Goal: Task Accomplishment & Management: Manage account settings

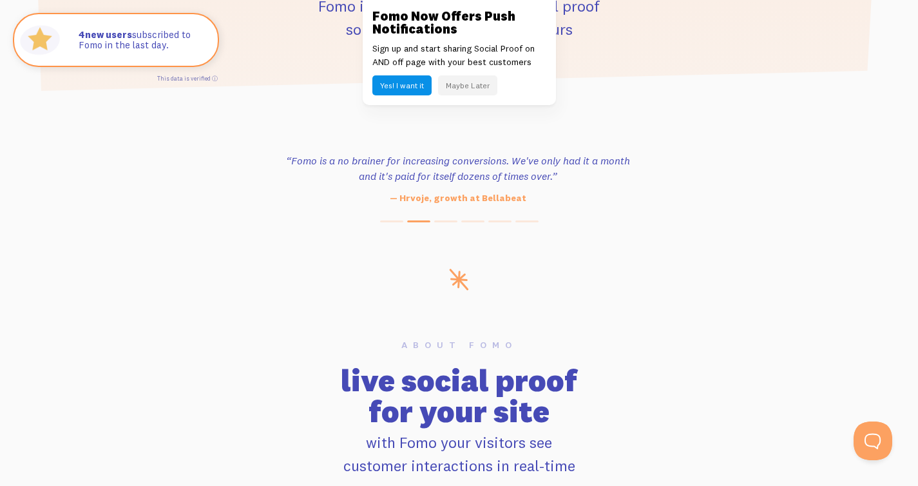
click at [469, 88] on button "Maybe Later" at bounding box center [467, 85] width 59 height 20
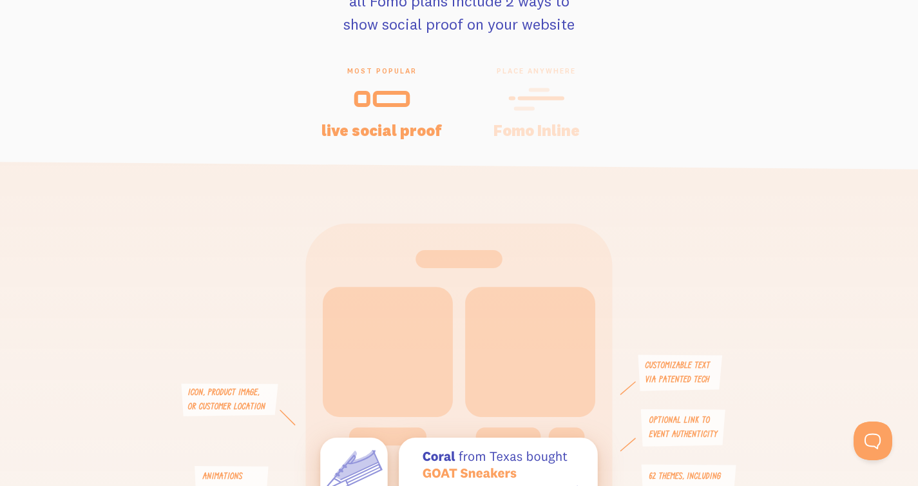
scroll to position [2551, 0]
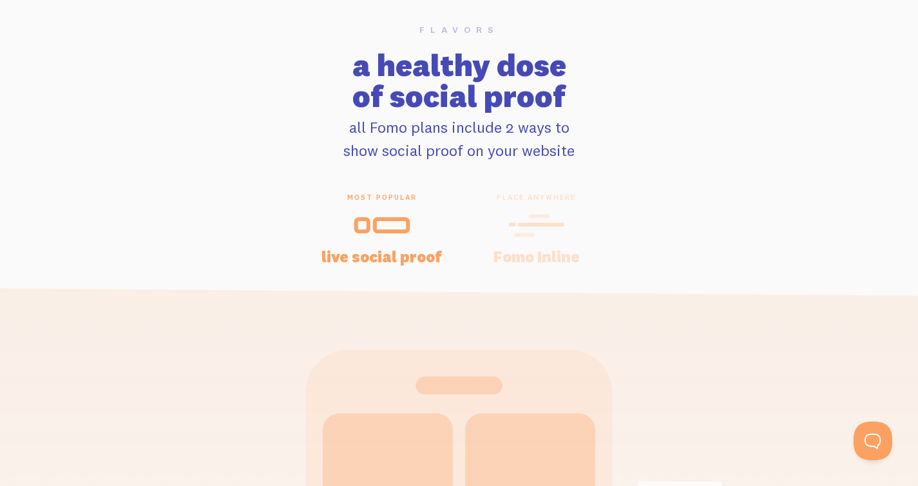
click at [520, 263] on div "place anywhere Fomo Inline" at bounding box center [536, 228] width 155 height 71
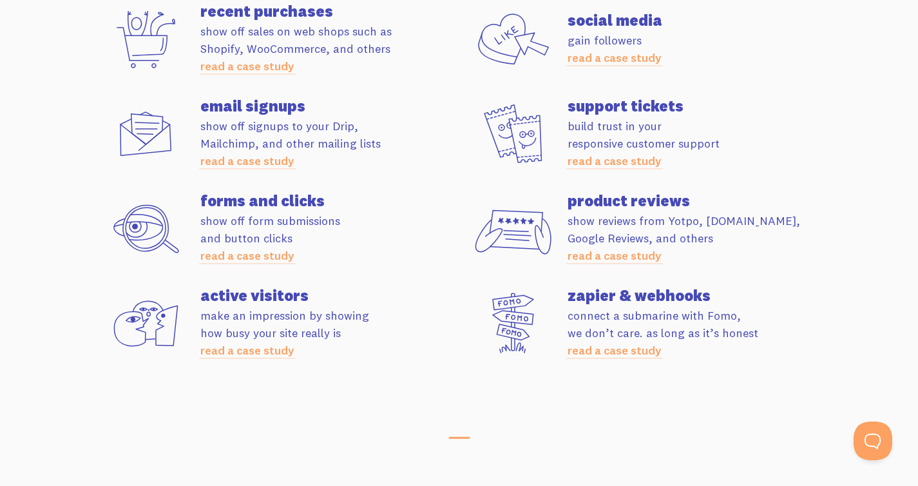
scroll to position [3568, 0]
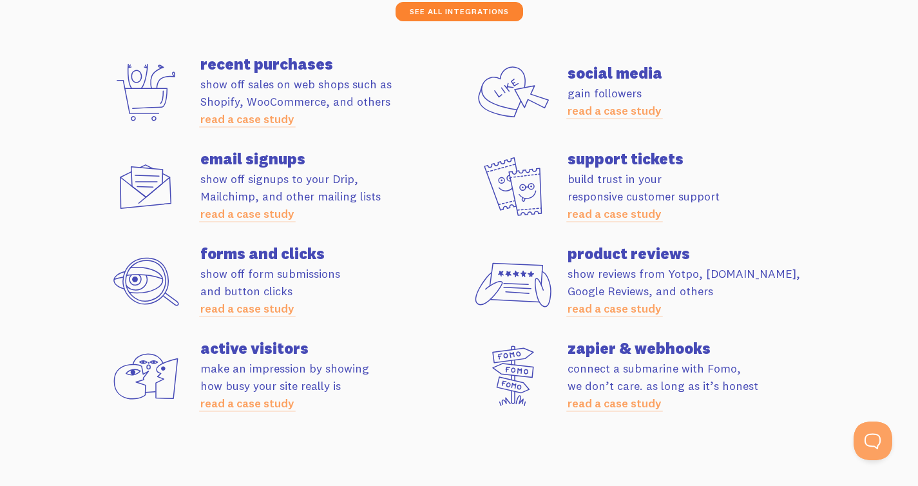
click at [469, 21] on link "see all integrations" at bounding box center [459, 11] width 128 height 19
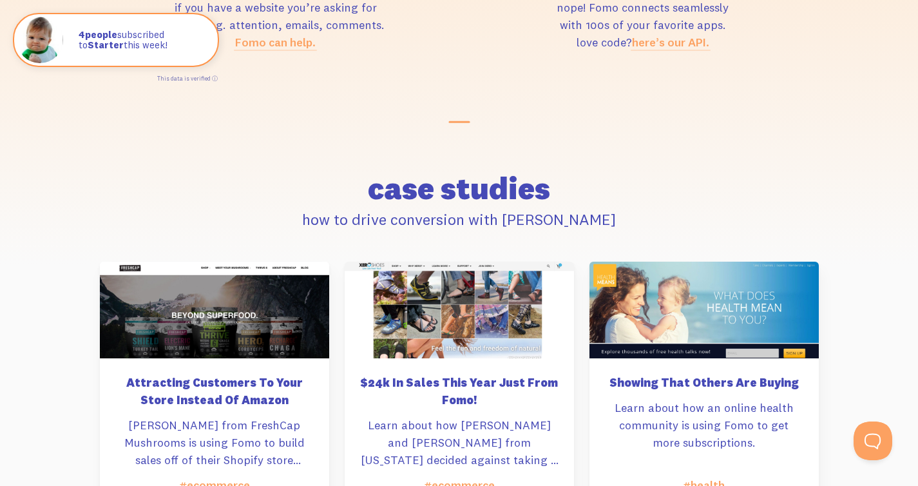
scroll to position [5824, 0]
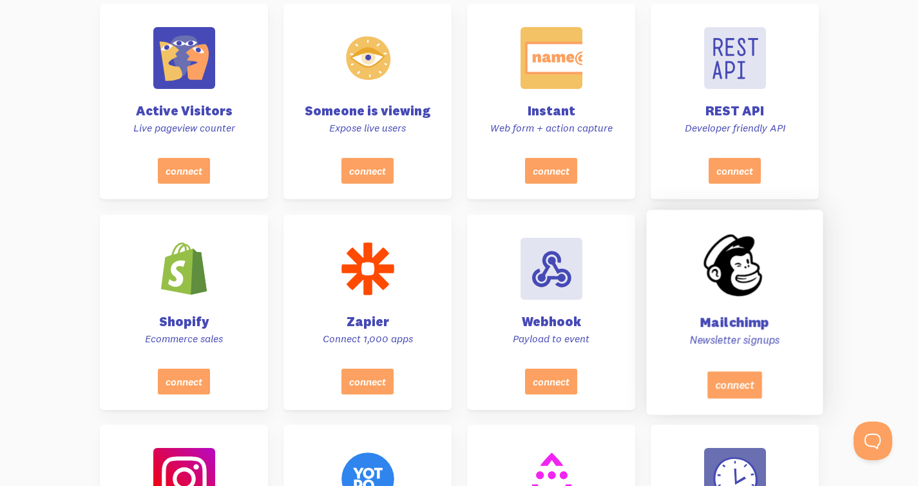
scroll to position [470, 0]
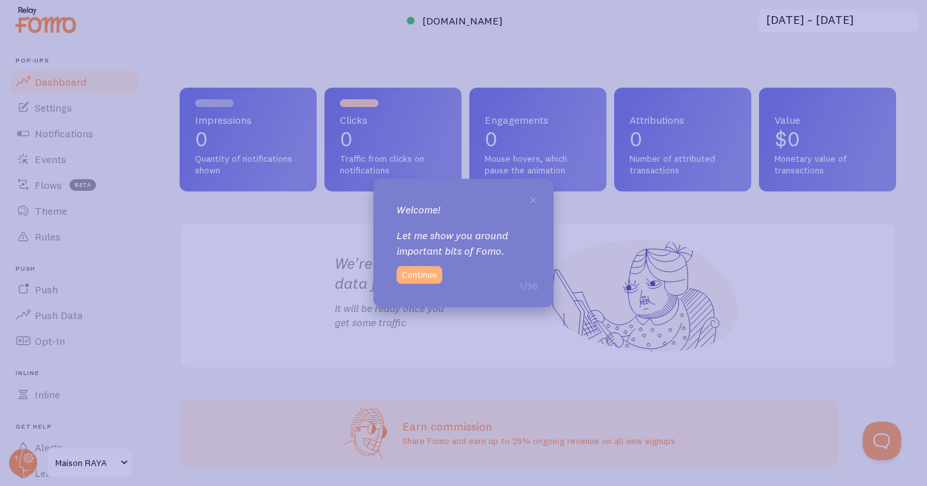
click at [426, 280] on button "Continue" at bounding box center [420, 274] width 46 height 18
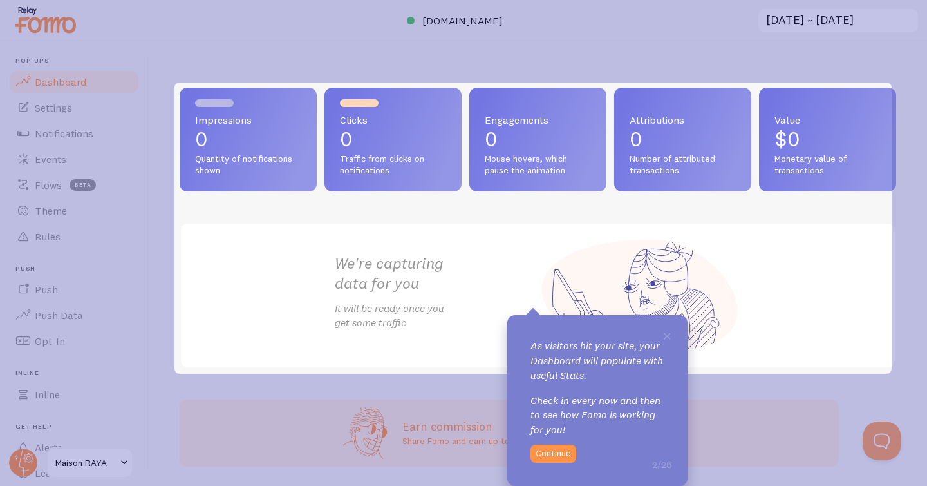
click at [566, 457] on button "Continue" at bounding box center [554, 453] width 46 height 18
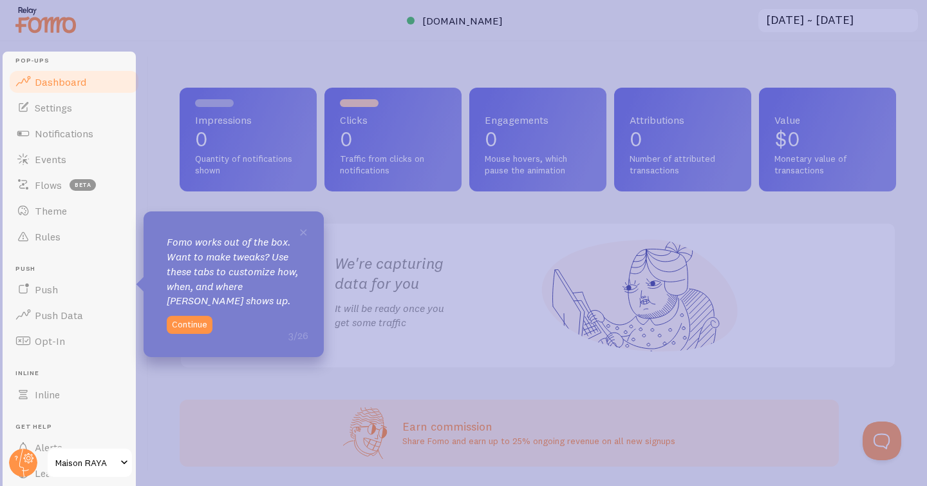
click at [195, 314] on div "× Fomo works out of the box. Want to make tweaks? Use these tabs to customize h…" at bounding box center [234, 284] width 180 height 146
drag, startPoint x: 311, startPoint y: 231, endPoint x: 302, endPoint y: 233, distance: 9.2
click at [310, 231] on div "× Fomo works out of the box. Want to make tweaks? Use these tabs to customize h…" at bounding box center [234, 284] width 180 height 146
click at [302, 233] on span "×" at bounding box center [304, 231] width 10 height 19
click at [194, 327] on button "Continue" at bounding box center [190, 325] width 46 height 18
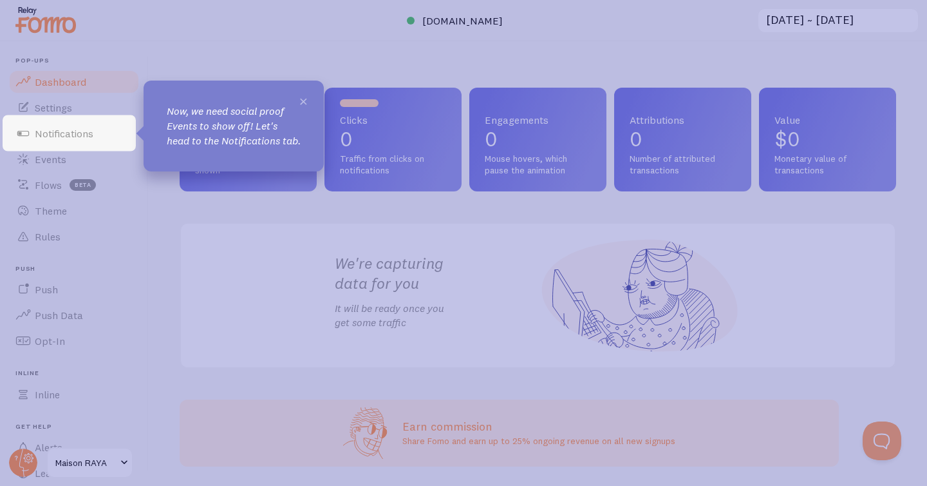
click at [307, 101] on span "×" at bounding box center [304, 100] width 10 height 19
click at [213, 143] on p "Now, we need social proof Events to show off! Let's head to the Notifications t…" at bounding box center [234, 126] width 134 height 44
click at [163, 194] on icon at bounding box center [463, 243] width 927 height 486
click at [164, 218] on icon at bounding box center [463, 243] width 927 height 486
click at [37, 117] on link "Settings" at bounding box center [74, 108] width 133 height 26
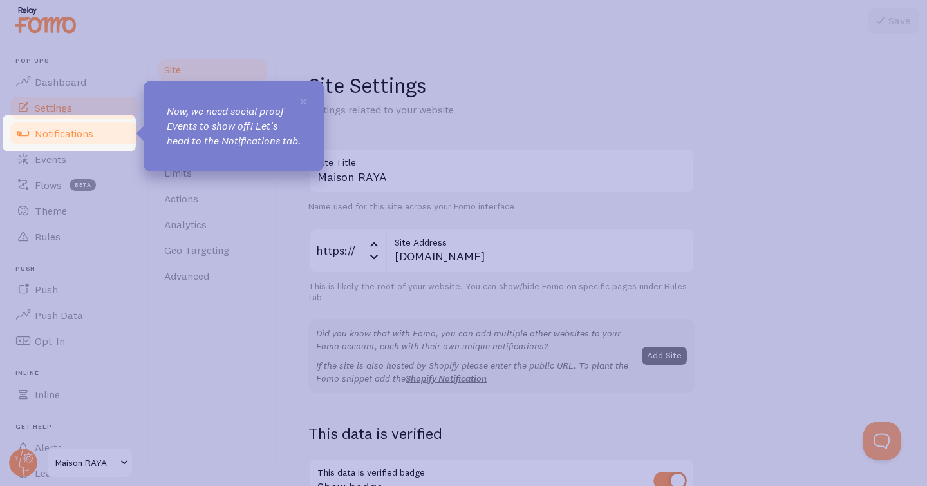
click at [41, 127] on span "Notifications" at bounding box center [64, 133] width 59 height 13
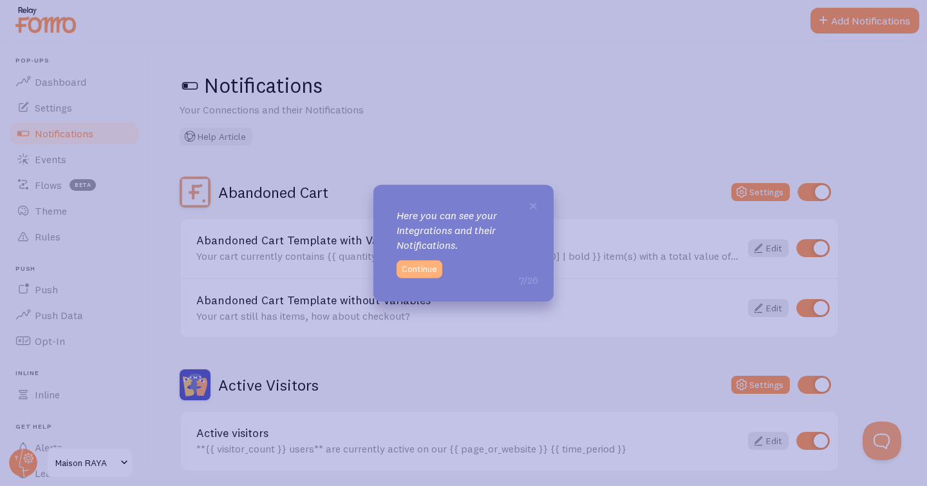
click at [419, 275] on button "Continue" at bounding box center [420, 269] width 46 height 18
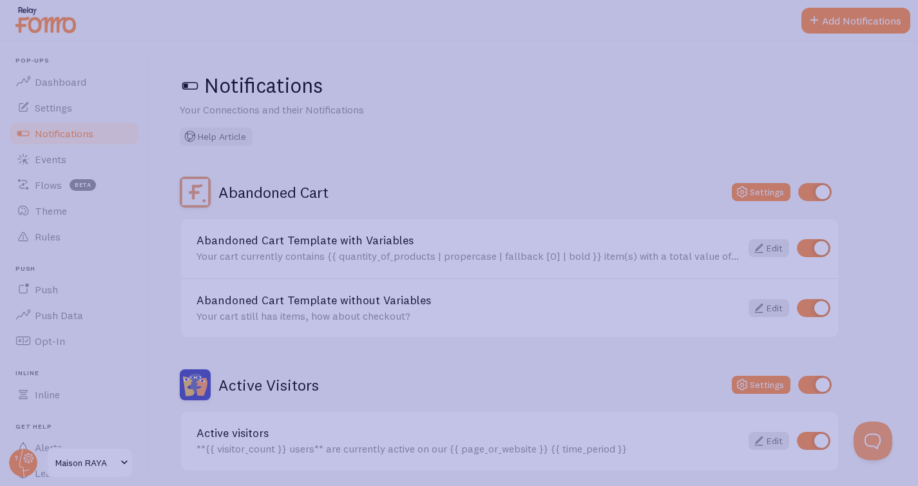
click at [216, 290] on icon at bounding box center [463, 257] width 927 height 514
click at [88, 146] on icon at bounding box center [463, 257] width 927 height 514
click at [68, 171] on icon at bounding box center [463, 257] width 927 height 514
click at [427, 270] on icon at bounding box center [463, 257] width 927 height 514
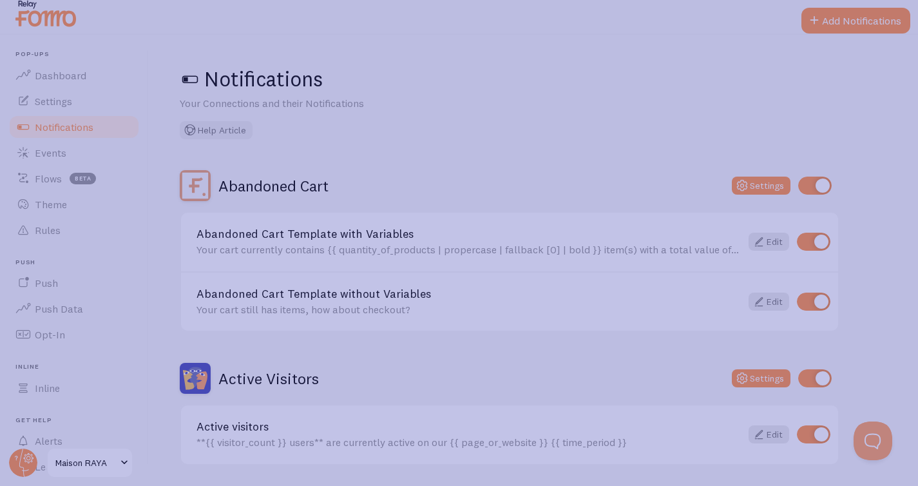
scroll to position [10, 0]
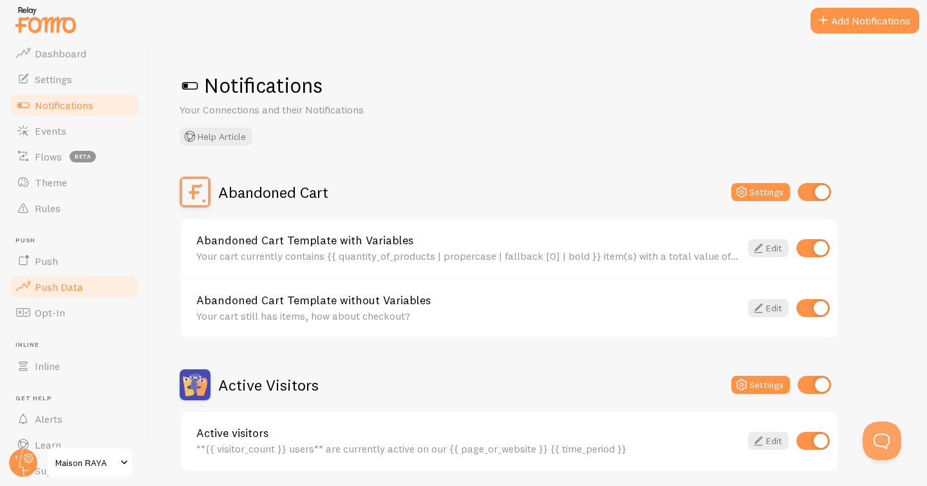
scroll to position [72, 0]
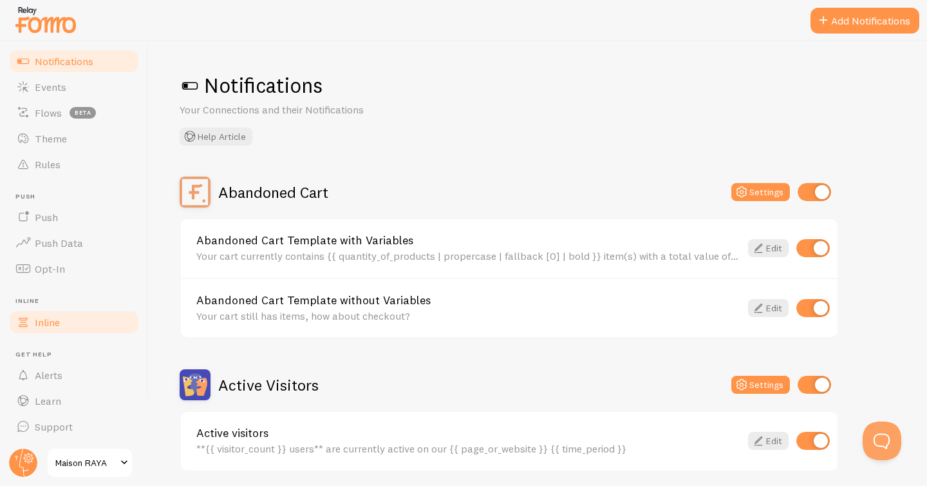
click at [67, 329] on link "Inline" at bounding box center [74, 322] width 133 height 26
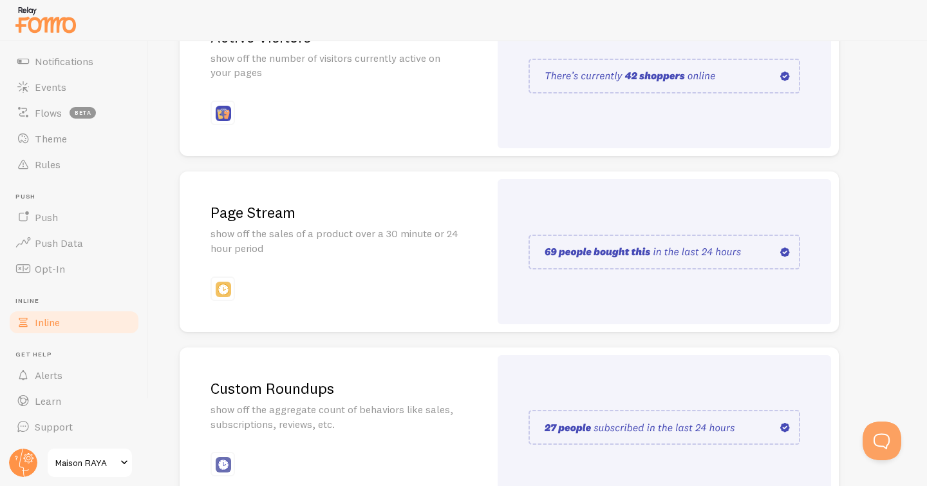
scroll to position [293, 0]
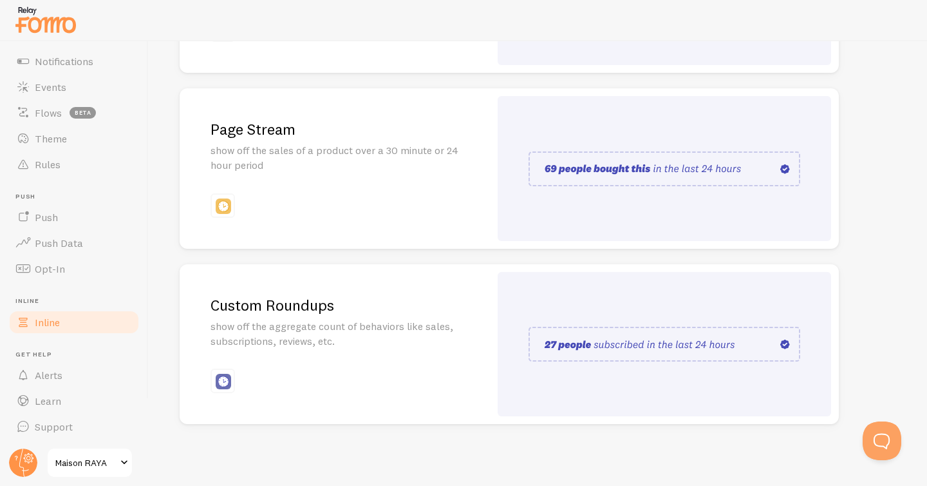
click at [588, 340] on img at bounding box center [665, 343] width 272 height 35
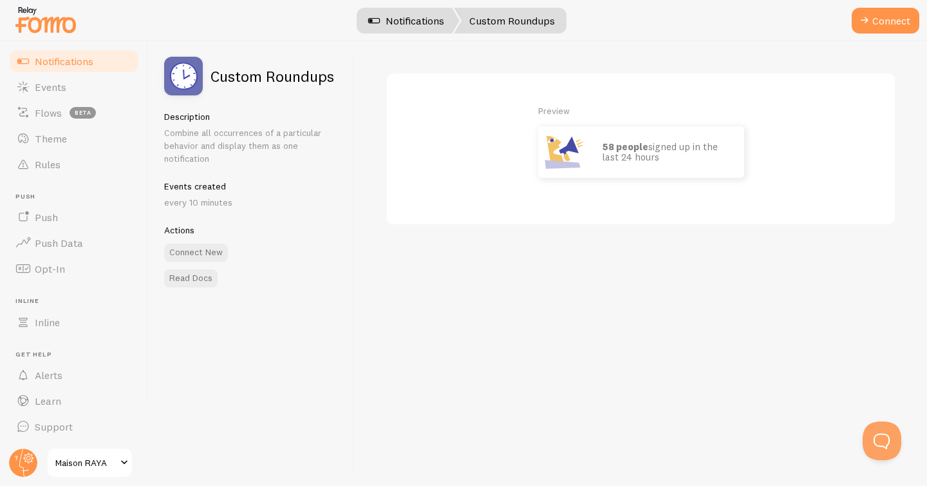
click at [426, 29] on link "Notifications" at bounding box center [406, 21] width 107 height 26
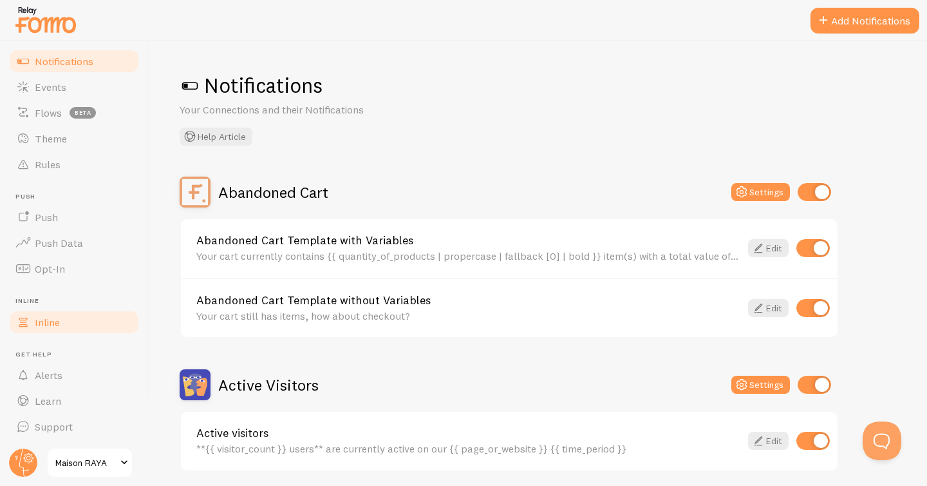
click at [64, 327] on link "Inline" at bounding box center [74, 322] width 133 height 26
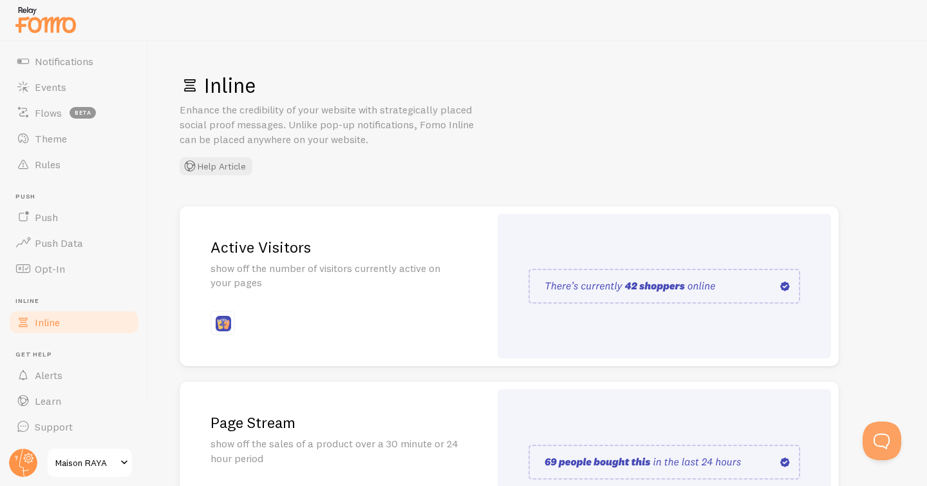
scroll to position [261, 0]
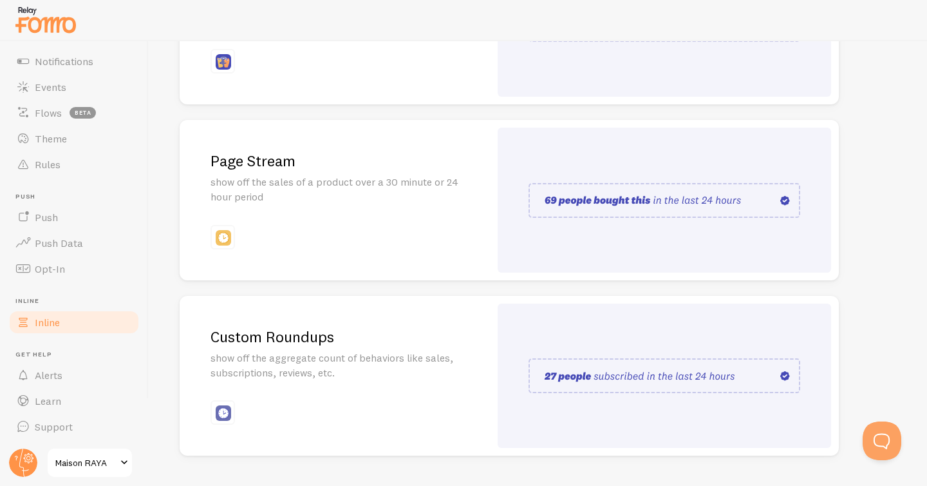
click at [406, 369] on p "show off the aggregate count of behaviors like sales, subscriptions, reviews, e…" at bounding box center [335, 365] width 249 height 30
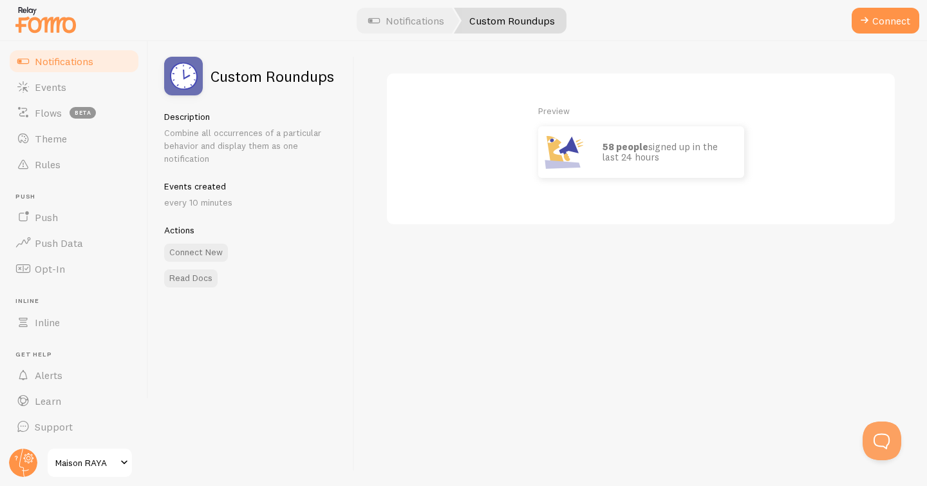
click at [493, 21] on link "Custom Roundups" at bounding box center [510, 21] width 113 height 26
drag, startPoint x: 197, startPoint y: 256, endPoint x: 213, endPoint y: 258, distance: 15.6
click at [244, 252] on div "Connect New" at bounding box center [251, 252] width 175 height 18
click at [195, 255] on button "Connect New" at bounding box center [196, 252] width 64 height 18
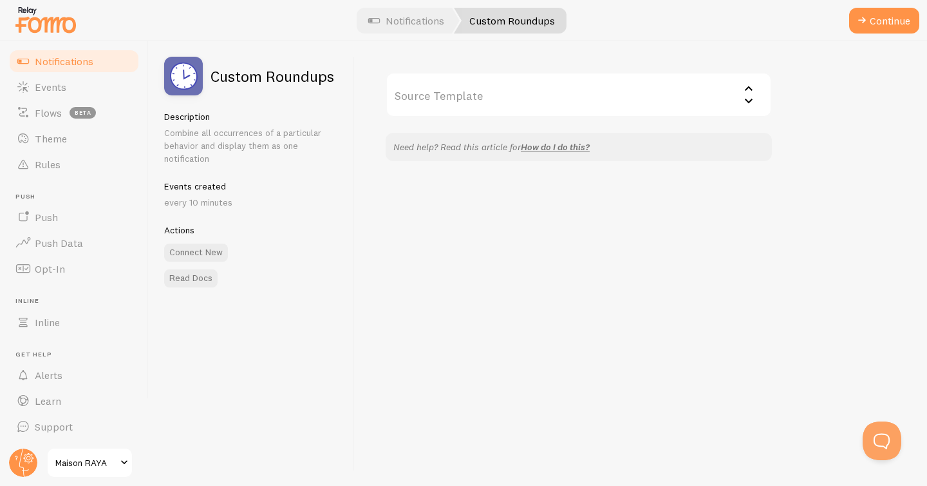
click at [188, 73] on img at bounding box center [183, 76] width 39 height 39
click at [88, 56] on span "Notifications" at bounding box center [64, 61] width 59 height 13
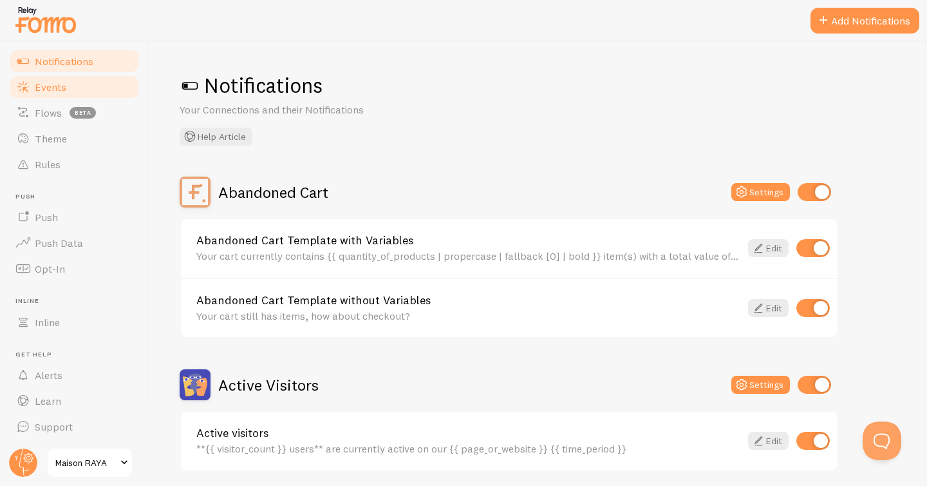
click at [85, 82] on link "Events" at bounding box center [74, 87] width 133 height 26
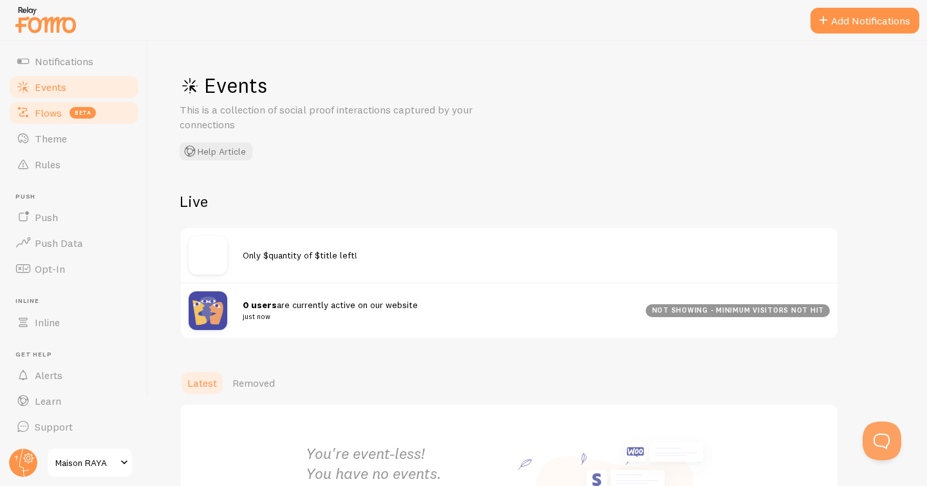
click at [82, 114] on span "beta" at bounding box center [83, 113] width 26 height 12
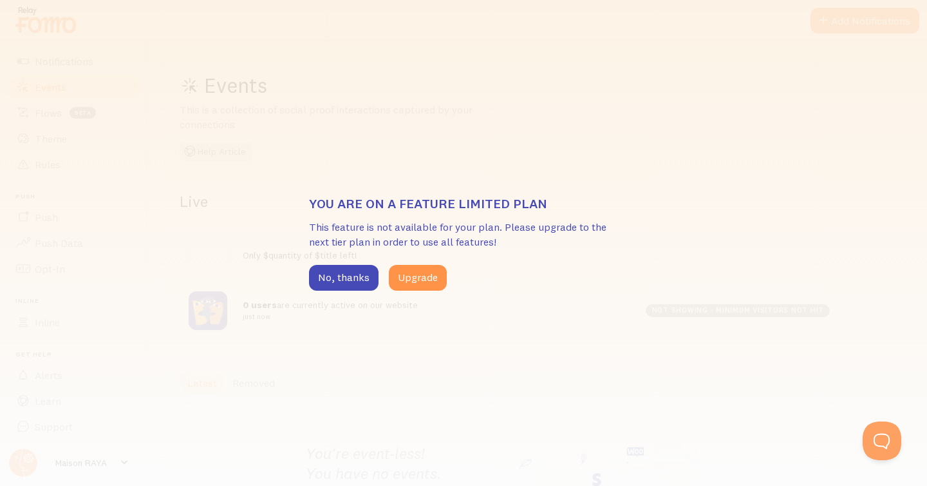
click at [477, 71] on div "You are on a feature limited plan This feature is not available for your plan. …" at bounding box center [463, 243] width 927 height 486
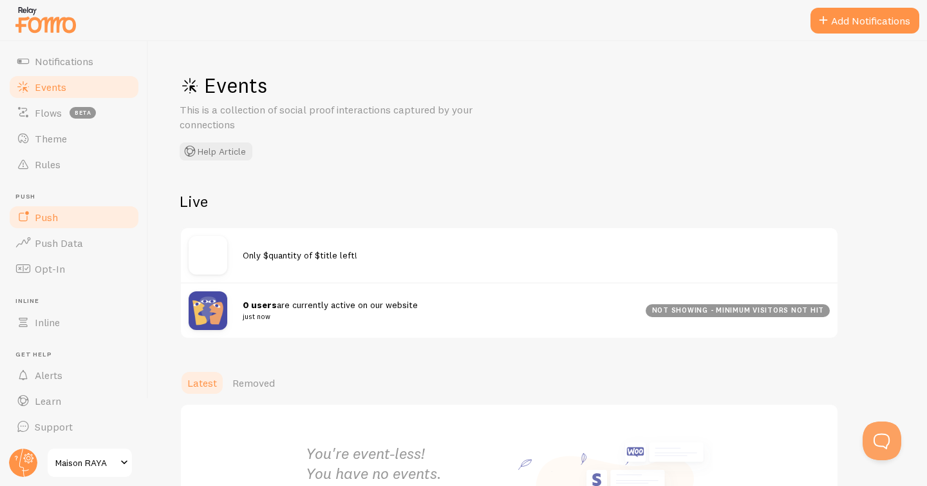
click at [67, 225] on link "Push" at bounding box center [74, 217] width 133 height 26
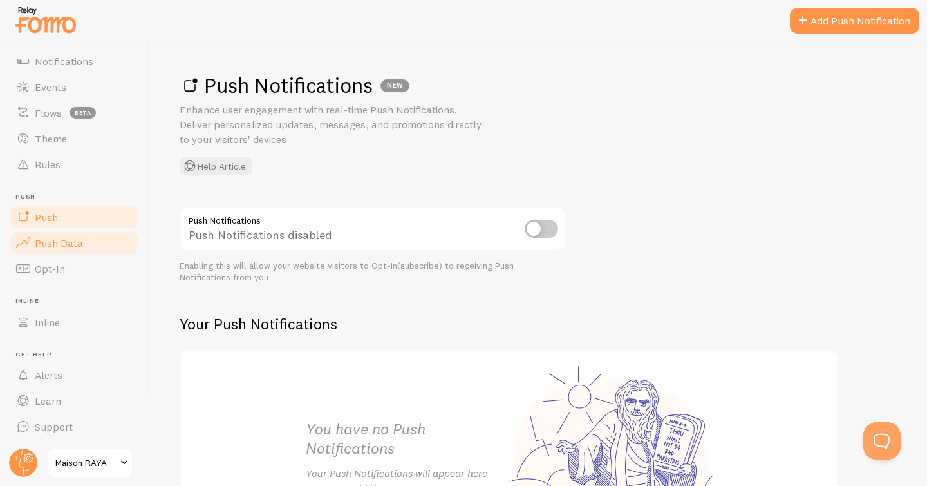
click at [63, 250] on link "Push Data" at bounding box center [74, 243] width 133 height 26
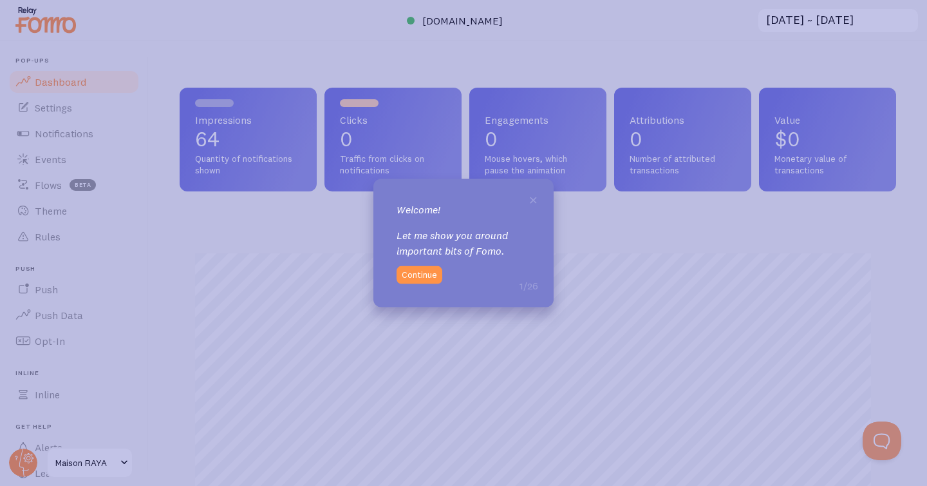
scroll to position [338, 707]
click at [534, 198] on span "×" at bounding box center [534, 198] width 10 height 19
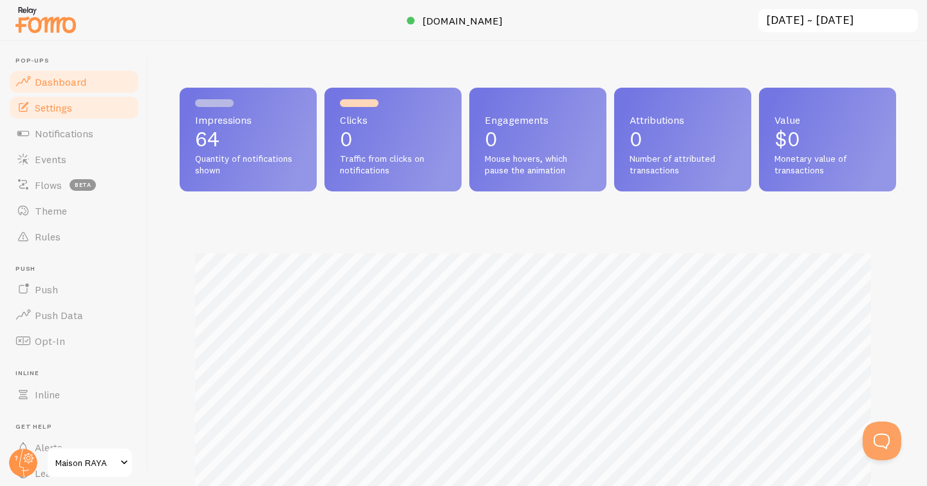
click at [67, 95] on link "Settings" at bounding box center [74, 108] width 133 height 26
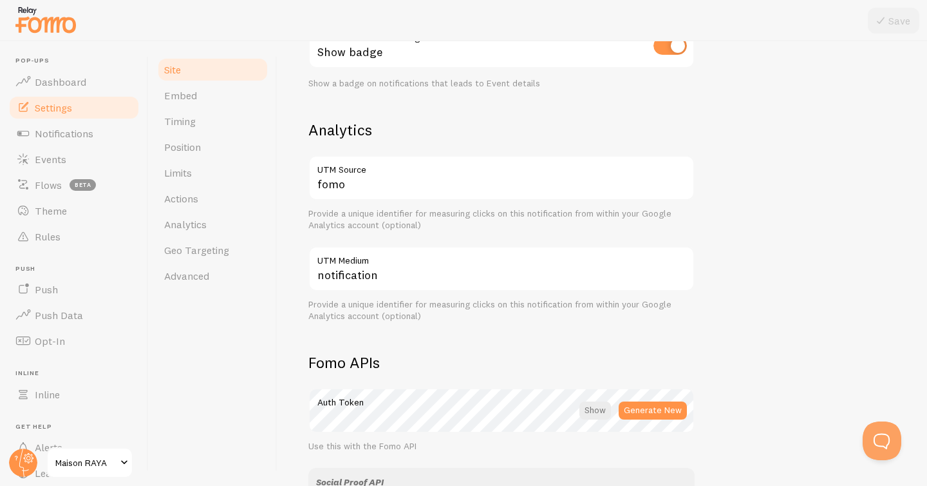
scroll to position [435, 0]
click at [75, 131] on span "Notifications" at bounding box center [64, 133] width 59 height 13
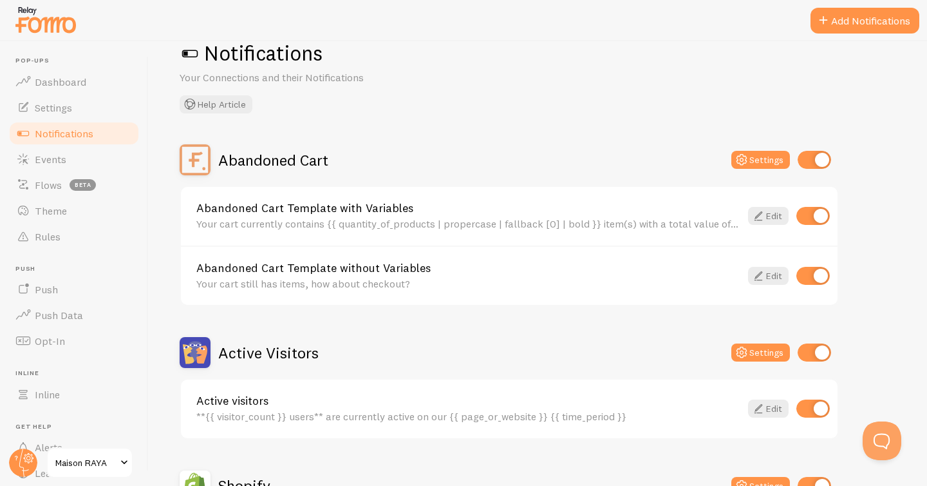
scroll to position [101, 0]
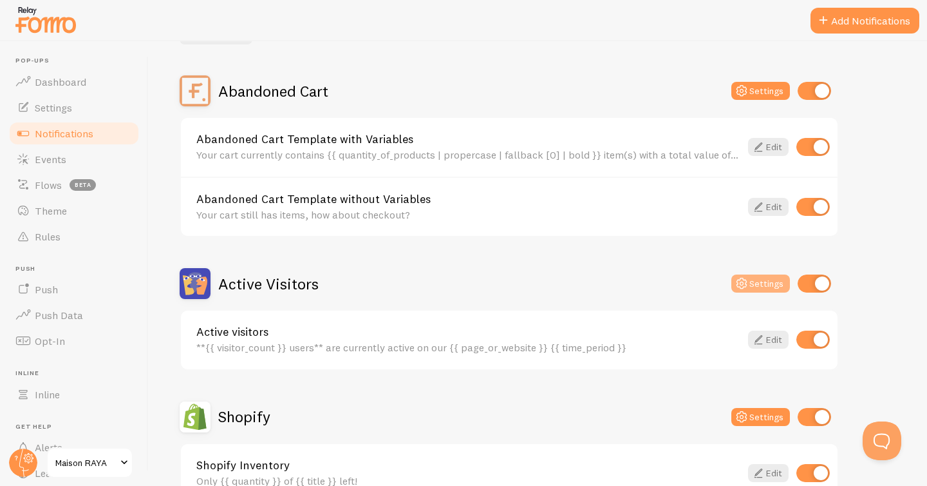
click at [784, 280] on button "Settings" at bounding box center [761, 283] width 59 height 18
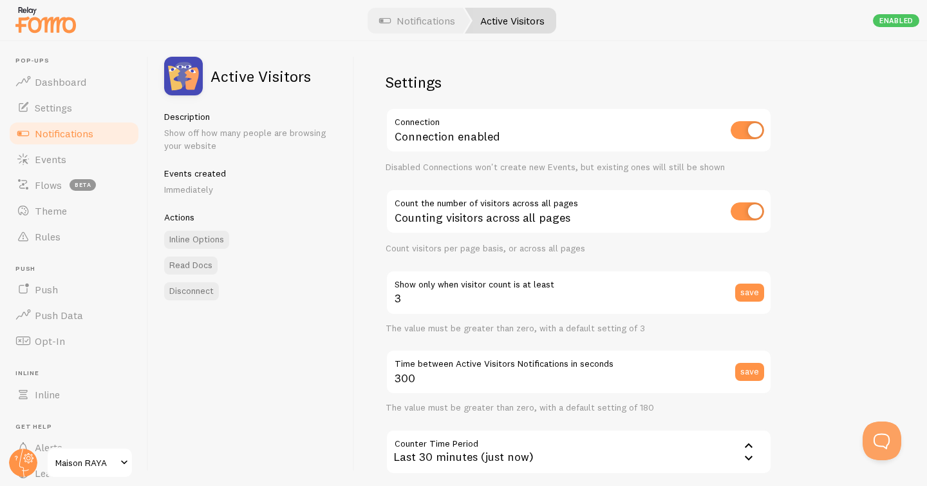
click at [505, 17] on link "Active Visitors" at bounding box center [510, 21] width 91 height 26
click at [430, 25] on link "Notifications" at bounding box center [417, 21] width 107 height 26
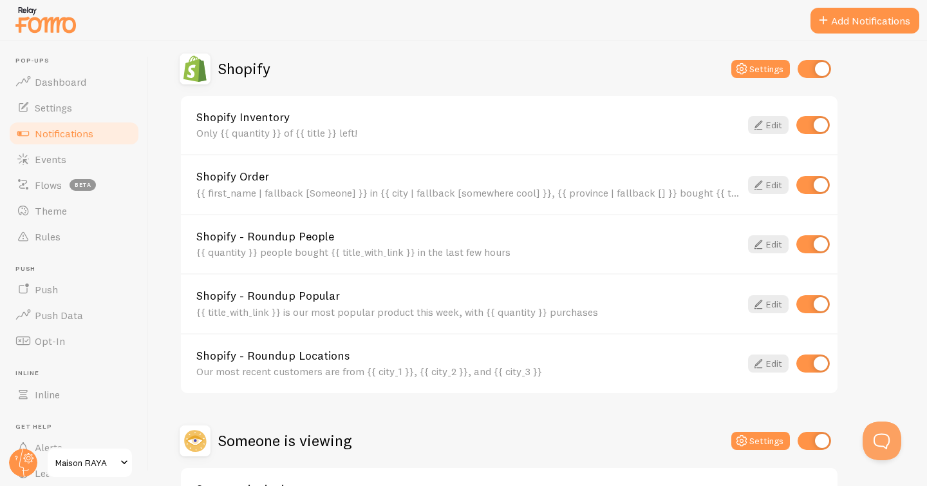
scroll to position [552, 0]
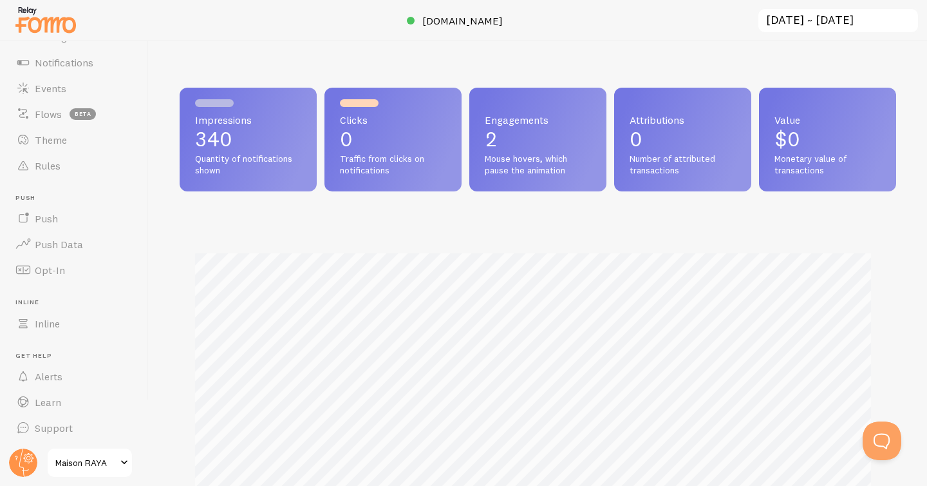
scroll to position [72, 0]
click at [62, 322] on link "Inline" at bounding box center [74, 322] width 133 height 26
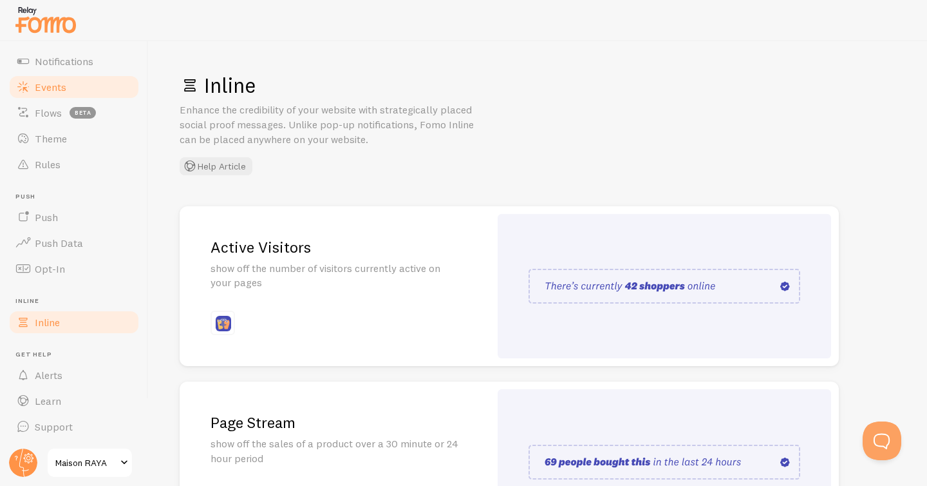
click at [66, 76] on link "Events" at bounding box center [74, 87] width 133 height 26
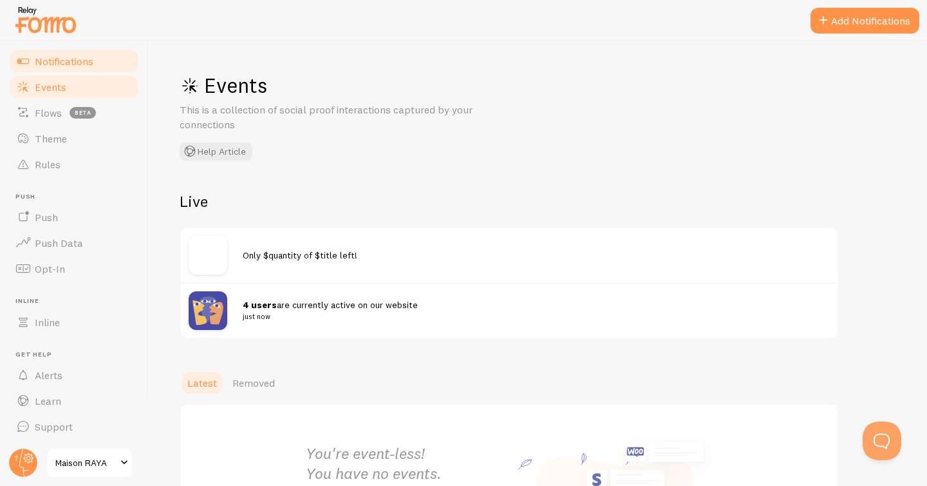
click at [69, 71] on link "Notifications" at bounding box center [74, 61] width 133 height 26
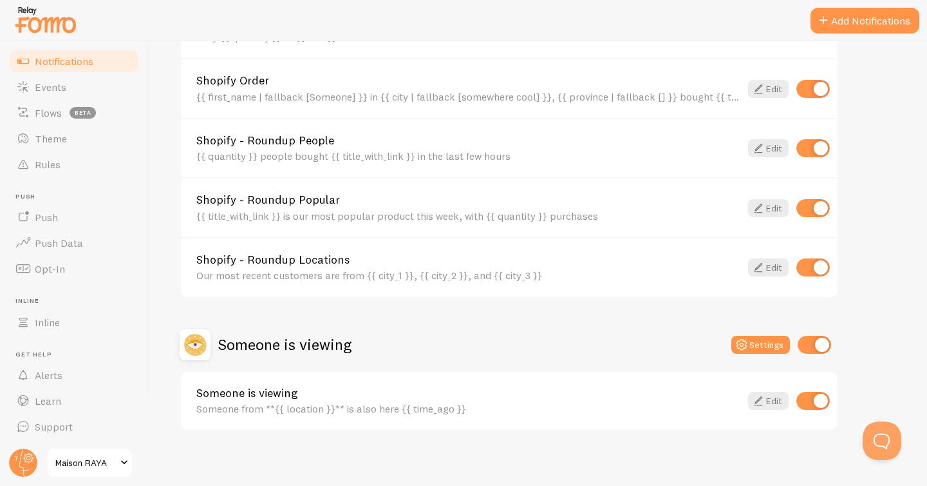
scroll to position [552, 0]
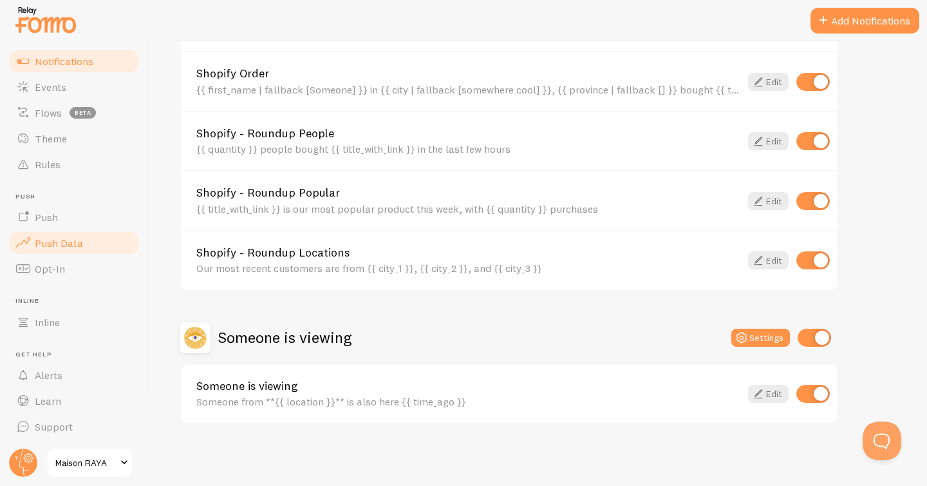
click at [64, 249] on span "Push Data" at bounding box center [59, 242] width 48 height 13
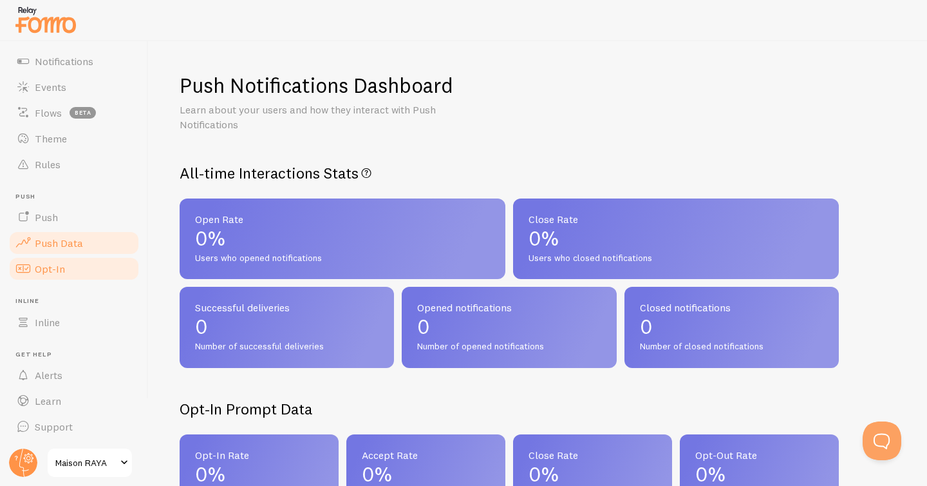
click at [58, 265] on span "Opt-In" at bounding box center [50, 268] width 30 height 13
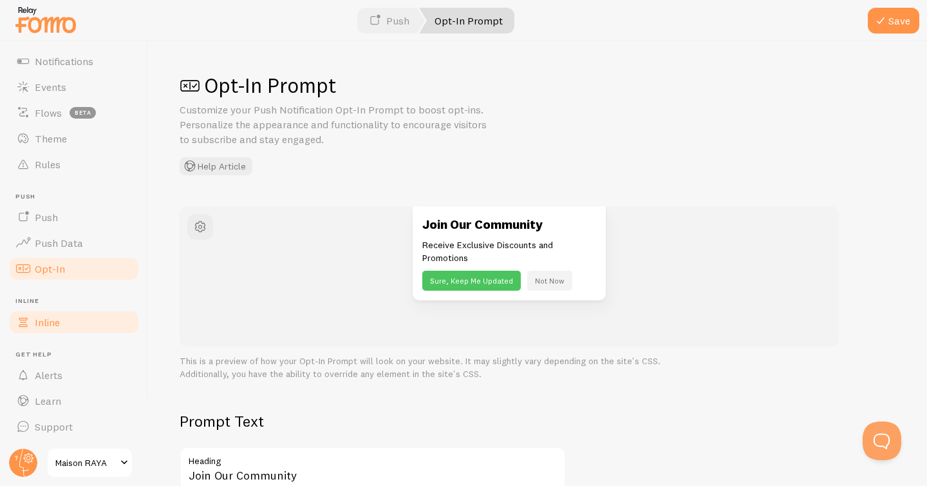
click at [52, 316] on span "Inline" at bounding box center [47, 322] width 25 height 13
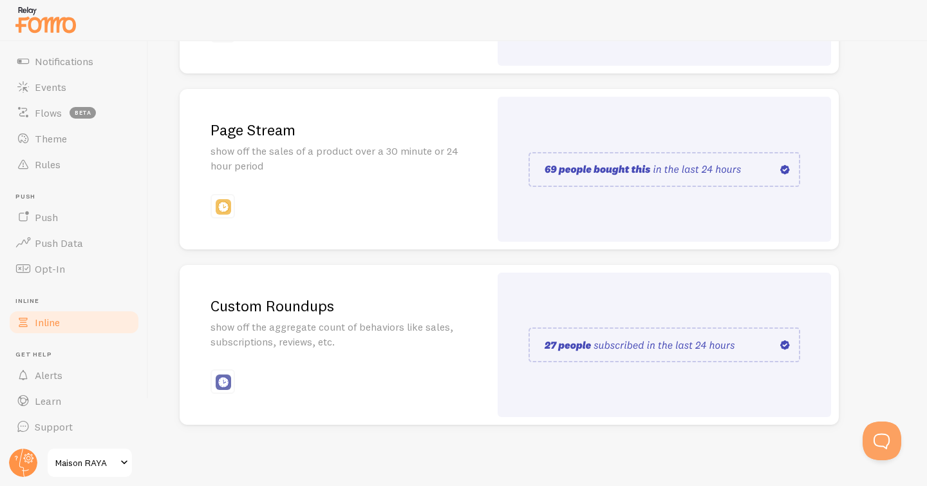
scroll to position [293, 0]
click at [372, 334] on p "show off the aggregate count of behaviors like sales, subscriptions, reviews, e…" at bounding box center [335, 334] width 249 height 30
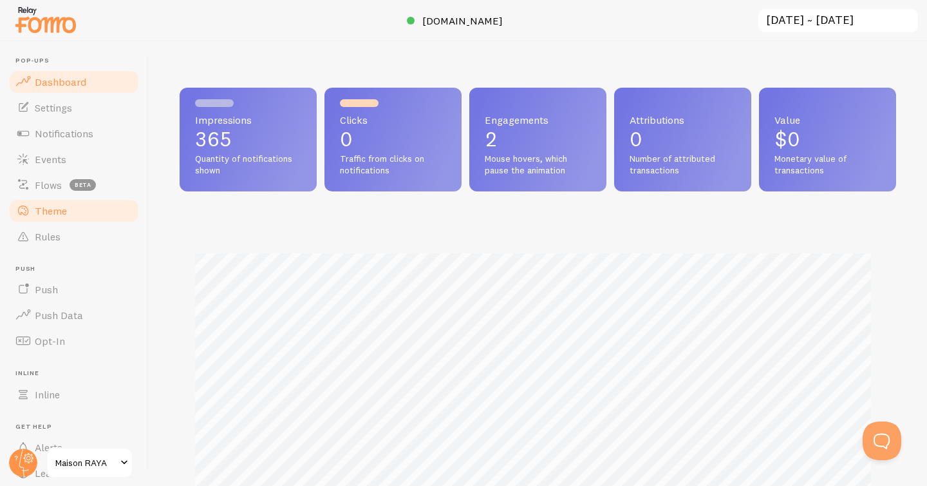
scroll to position [72, 0]
